Goal: Register for event/course

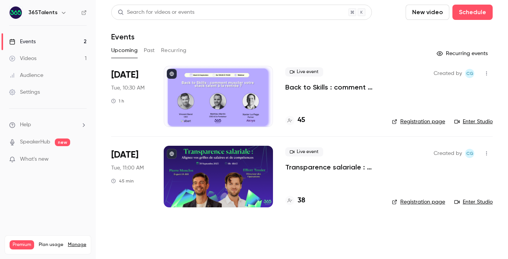
click at [331, 167] on p "Transparence salariale : Alignez vos grilles de salaires et de compétences" at bounding box center [332, 167] width 94 height 9
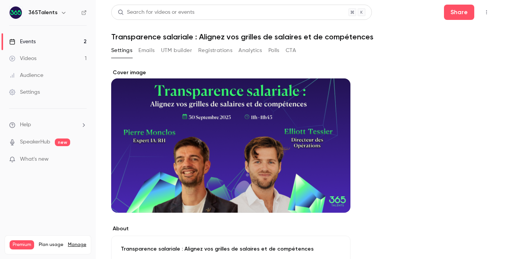
click at [203, 54] on button "Registrations" at bounding box center [215, 50] width 34 height 12
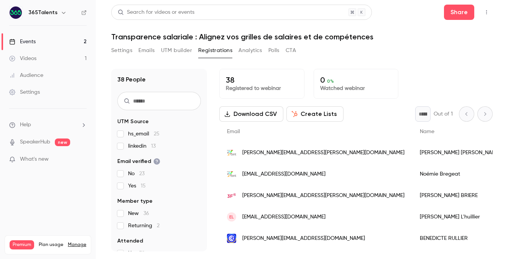
click at [61, 40] on link "Events 2" at bounding box center [48, 41] width 96 height 17
